Goal: Task Accomplishment & Management: Manage account settings

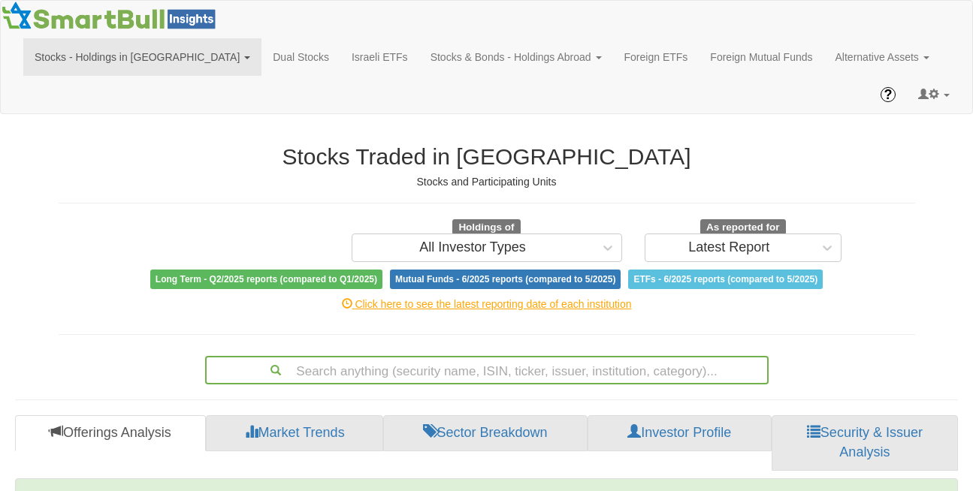
scroll to position [30, 915]
click at [948, 94] on span at bounding box center [947, 95] width 6 height 3
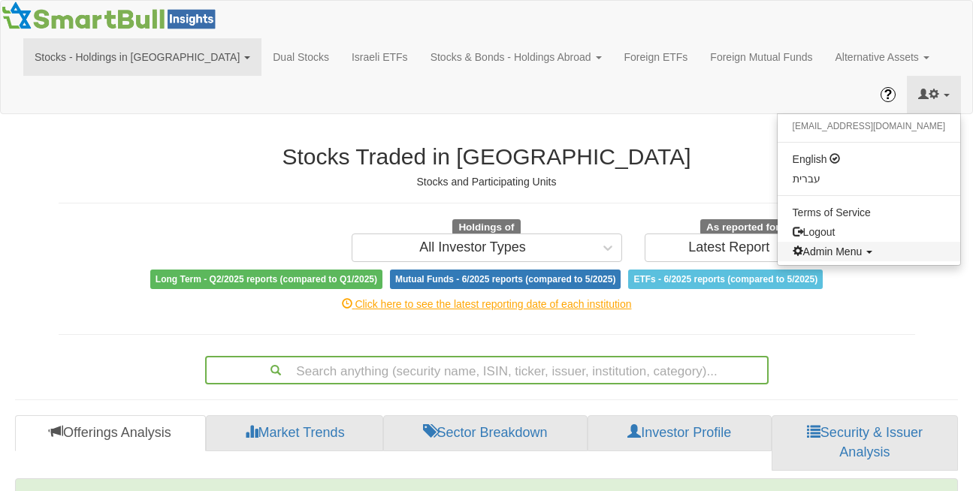
click at [863, 246] on span "Admin Menu" at bounding box center [828, 252] width 70 height 12
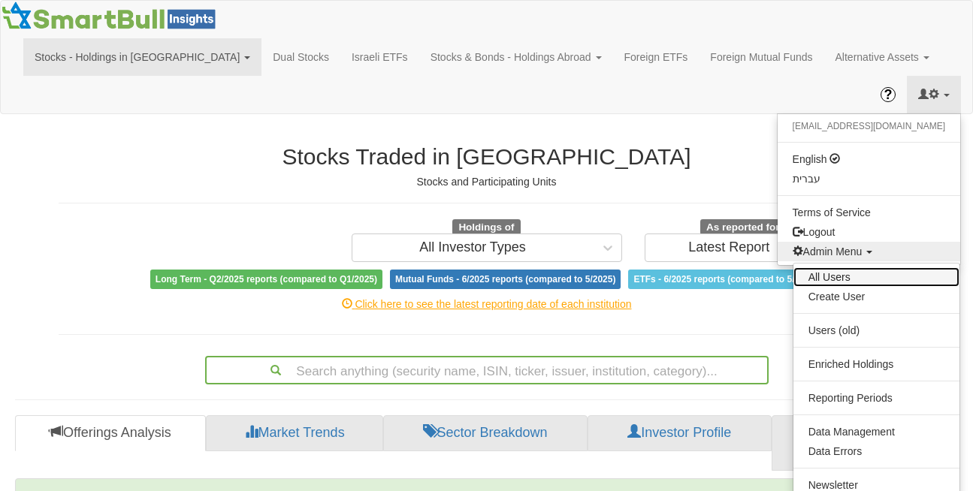
click at [861, 268] on link "All Users" at bounding box center [877, 278] width 166 height 20
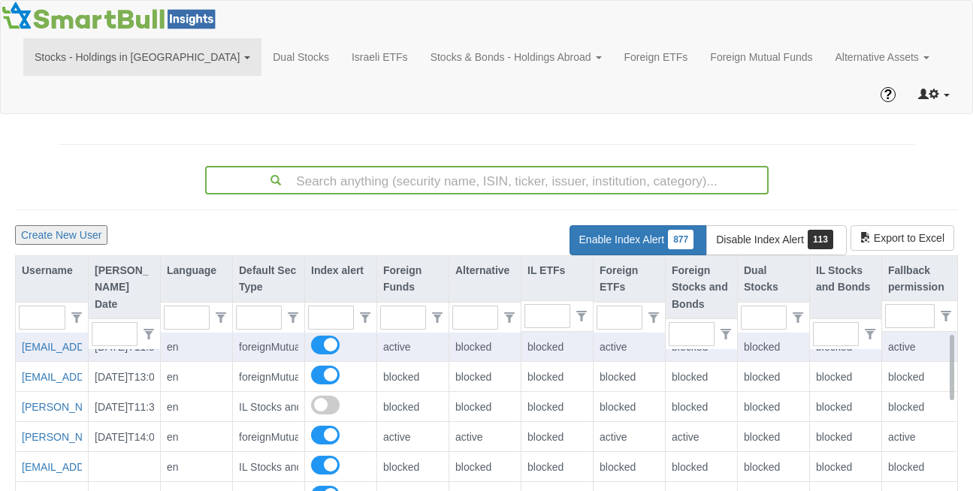
scroll to position [30, 939]
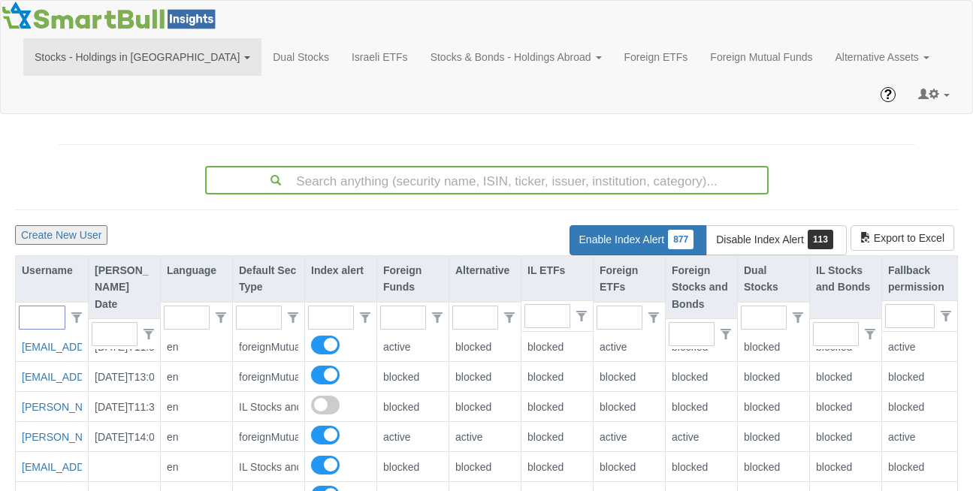
click at [48, 307] on input "text" at bounding box center [36, 318] width 33 height 23
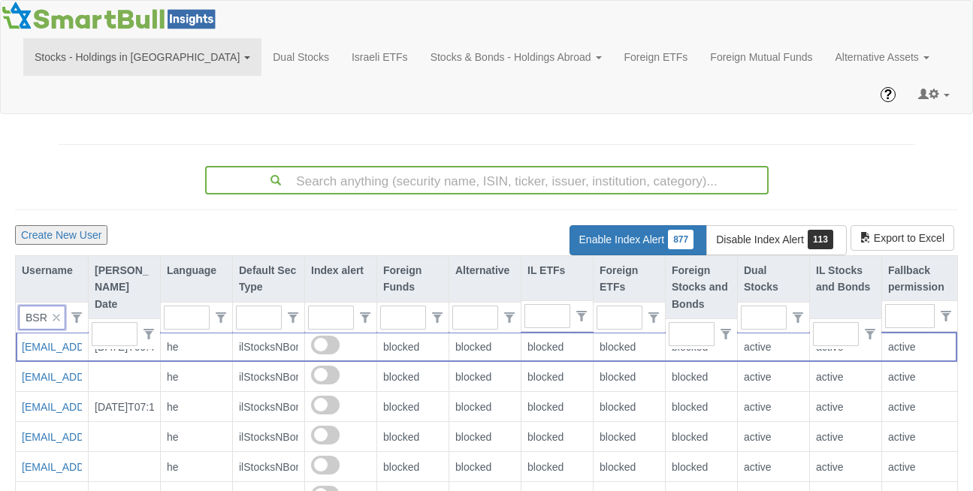
type input "BSR"
